Goal: Transaction & Acquisition: Download file/media

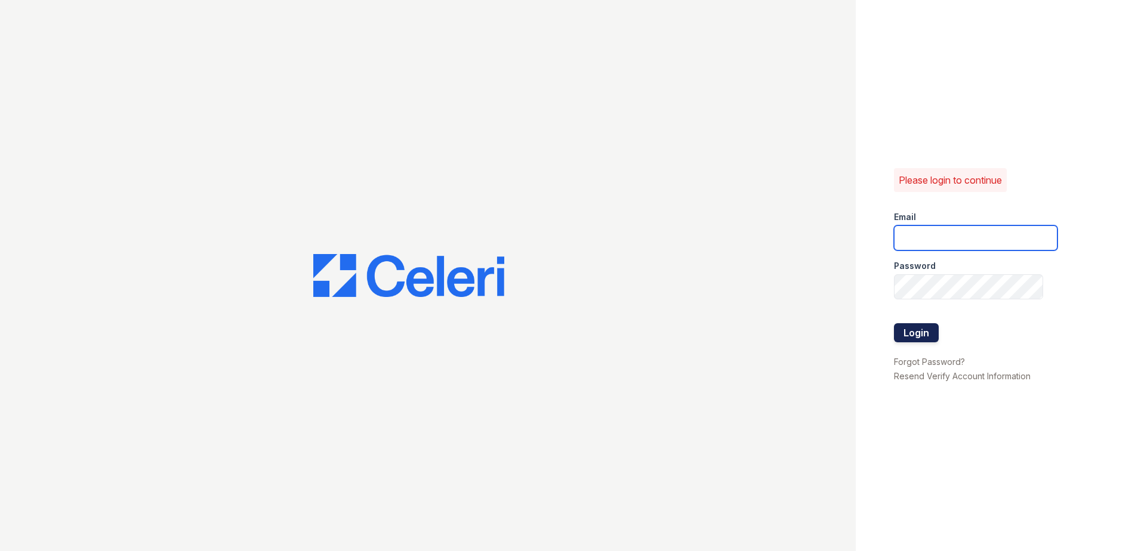
type input "erika.torres@trinity-pm.com"
click at [913, 332] on button "Login" at bounding box center [916, 332] width 45 height 19
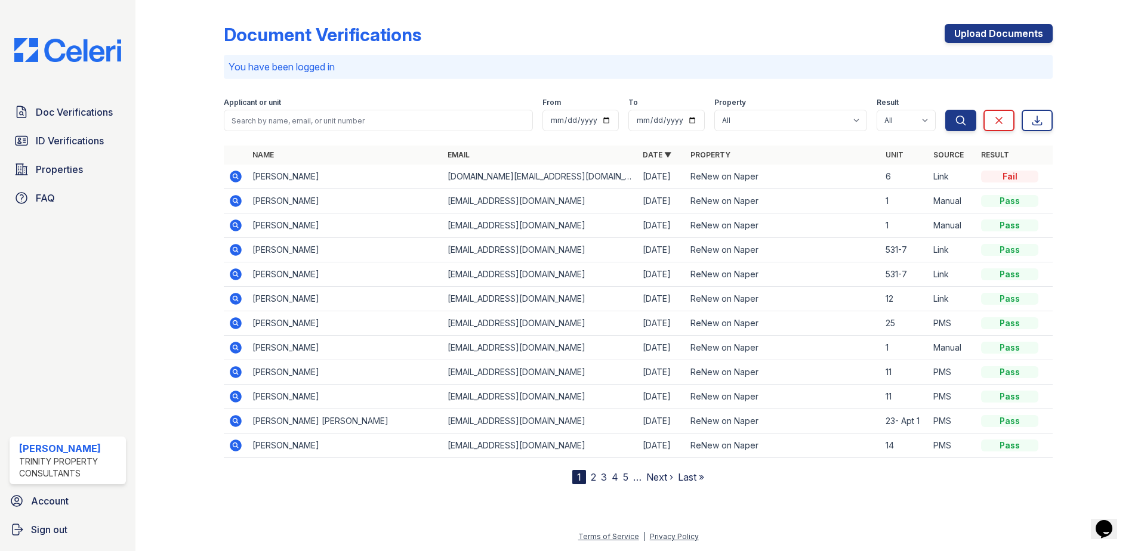
click at [235, 175] on icon at bounding box center [234, 175] width 3 height 3
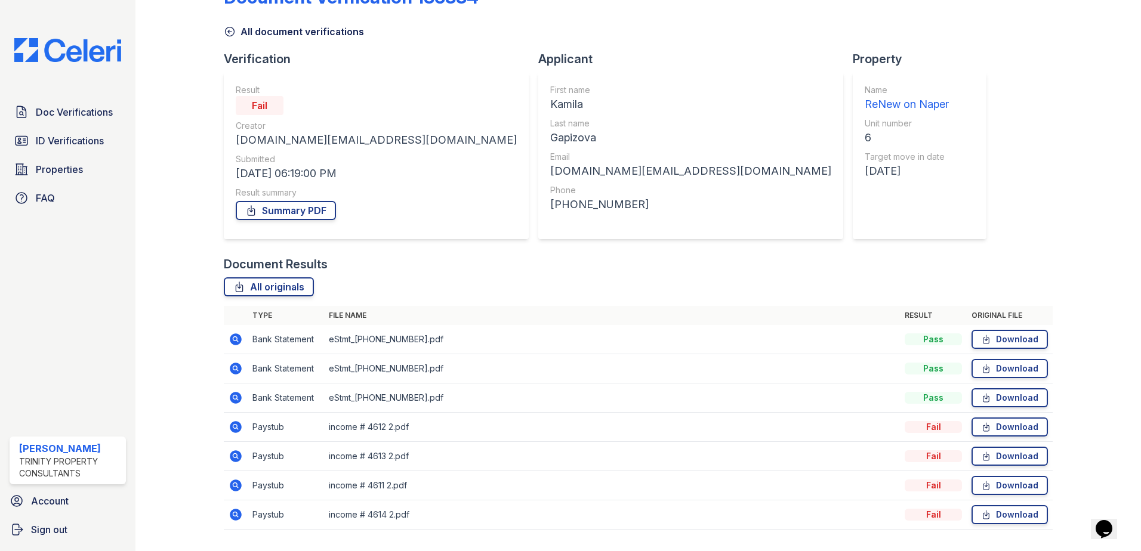
scroll to position [69, 0]
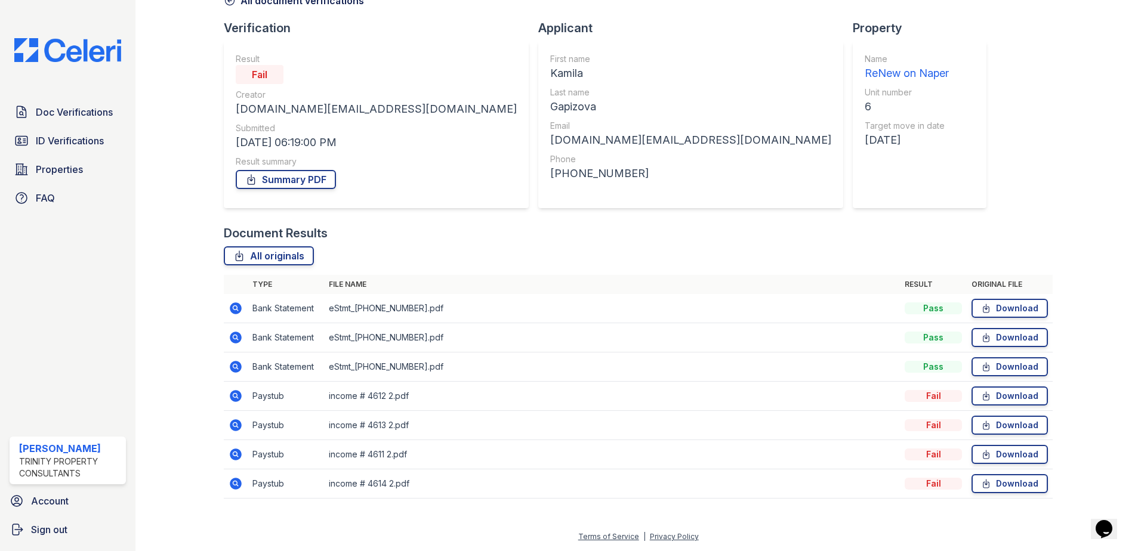
click at [239, 396] on icon at bounding box center [236, 396] width 12 height 12
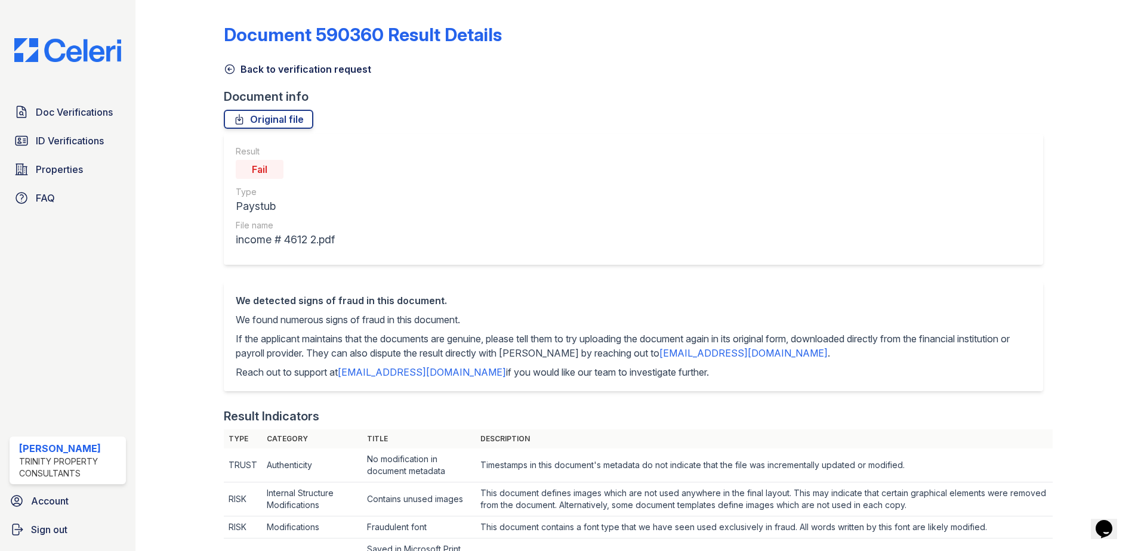
click at [231, 66] on icon at bounding box center [230, 69] width 12 height 12
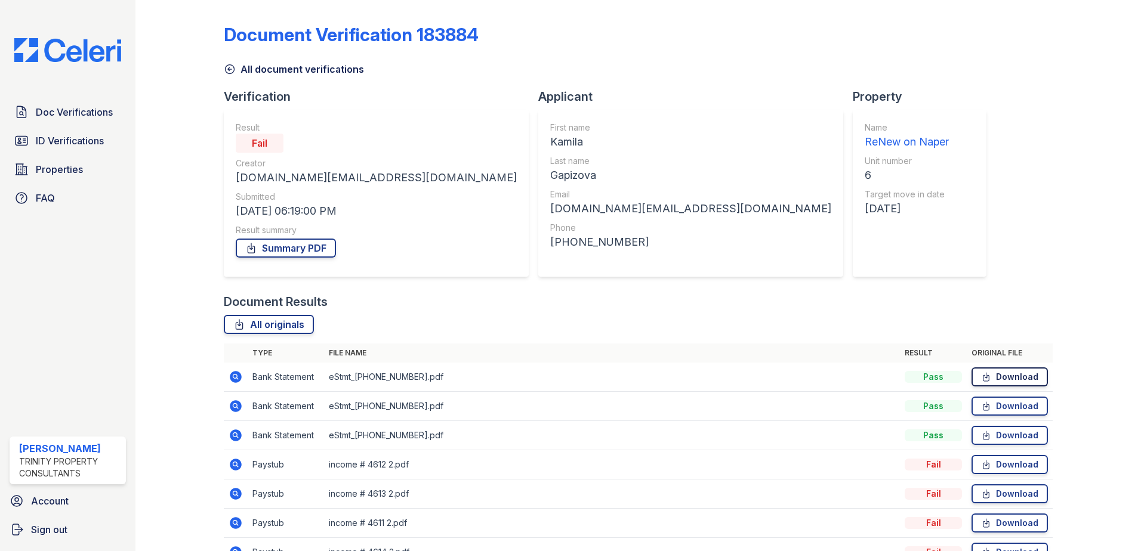
click at [991, 373] on link "Download" at bounding box center [1010, 377] width 76 height 19
click at [990, 404] on link "Download" at bounding box center [1010, 406] width 76 height 19
click at [998, 434] on link "Download" at bounding box center [1010, 435] width 76 height 19
